Goal: Register for event/course

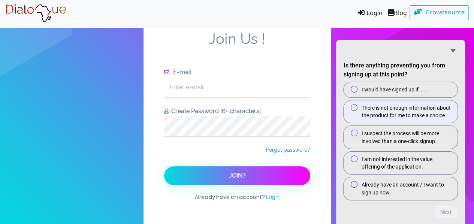
click at [353, 108] on span at bounding box center [354, 107] width 7 height 7
click at [354, 108] on input "There is not enough information about the product for me to make a choice." at bounding box center [356, 107] width 5 height 5
radio input "true"
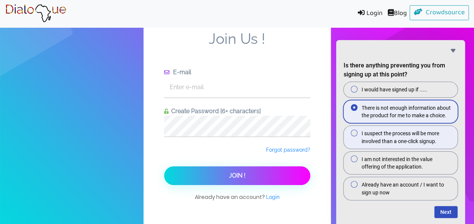
click at [353, 132] on span at bounding box center [354, 133] width 7 height 7
click at [354, 132] on input "I suspect the process will be more involved than a one-click signup." at bounding box center [356, 133] width 5 height 5
radio input "true"
radio input "false"
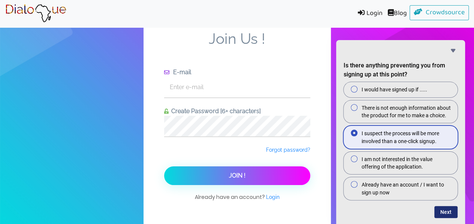
click at [448, 214] on button "Next" at bounding box center [445, 212] width 23 height 12
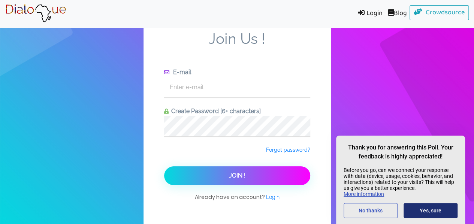
click at [447, 214] on button "Yes, sure" at bounding box center [430, 210] width 54 height 15
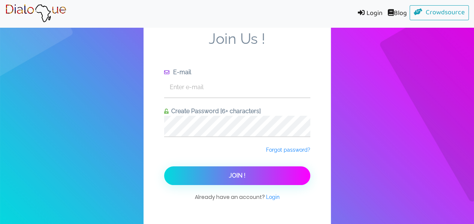
click at [19, 10] on img at bounding box center [35, 13] width 61 height 19
